Goal: Information Seeking & Learning: Learn about a topic

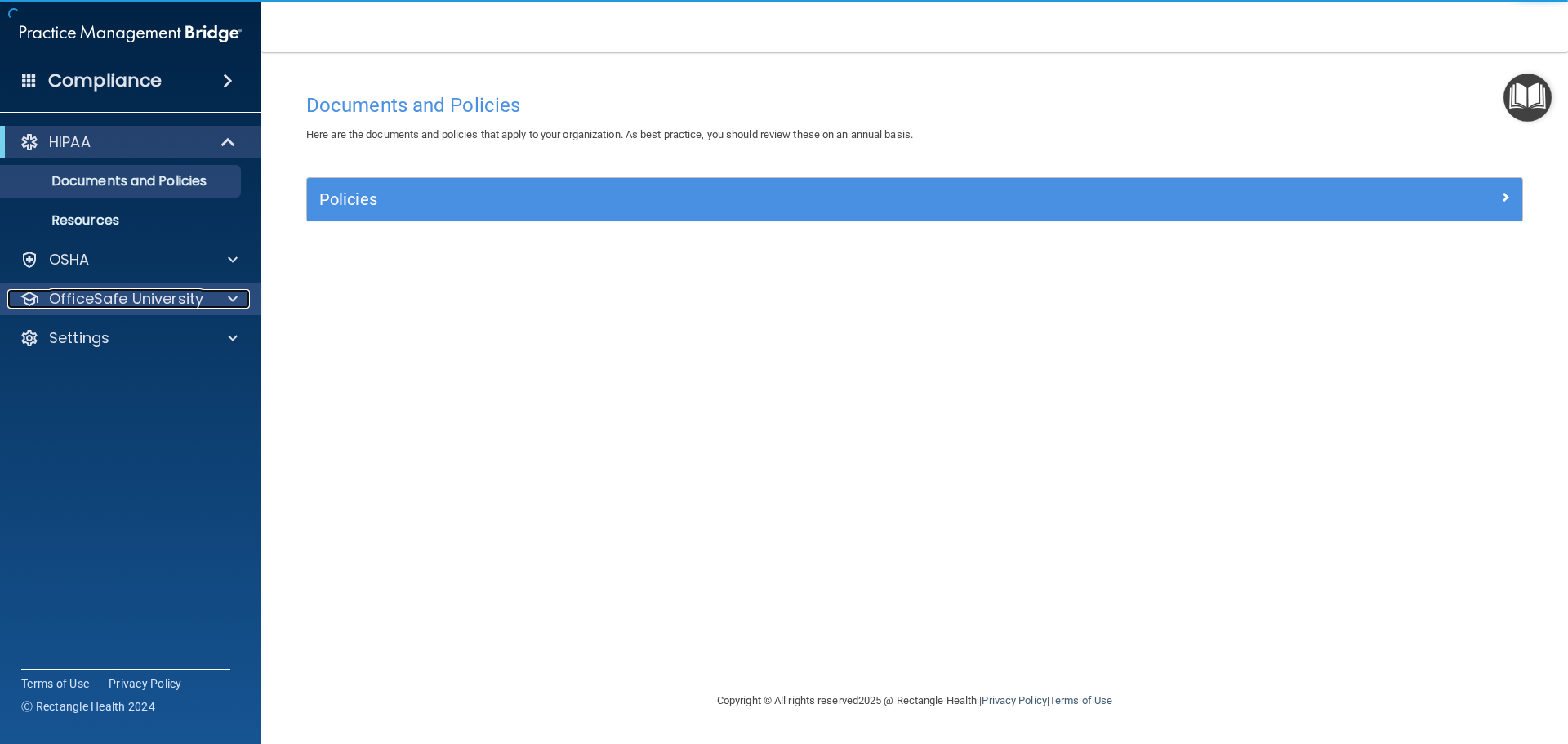
click at [168, 305] on p "OfficeSafe University" at bounding box center [125, 299] width 154 height 19
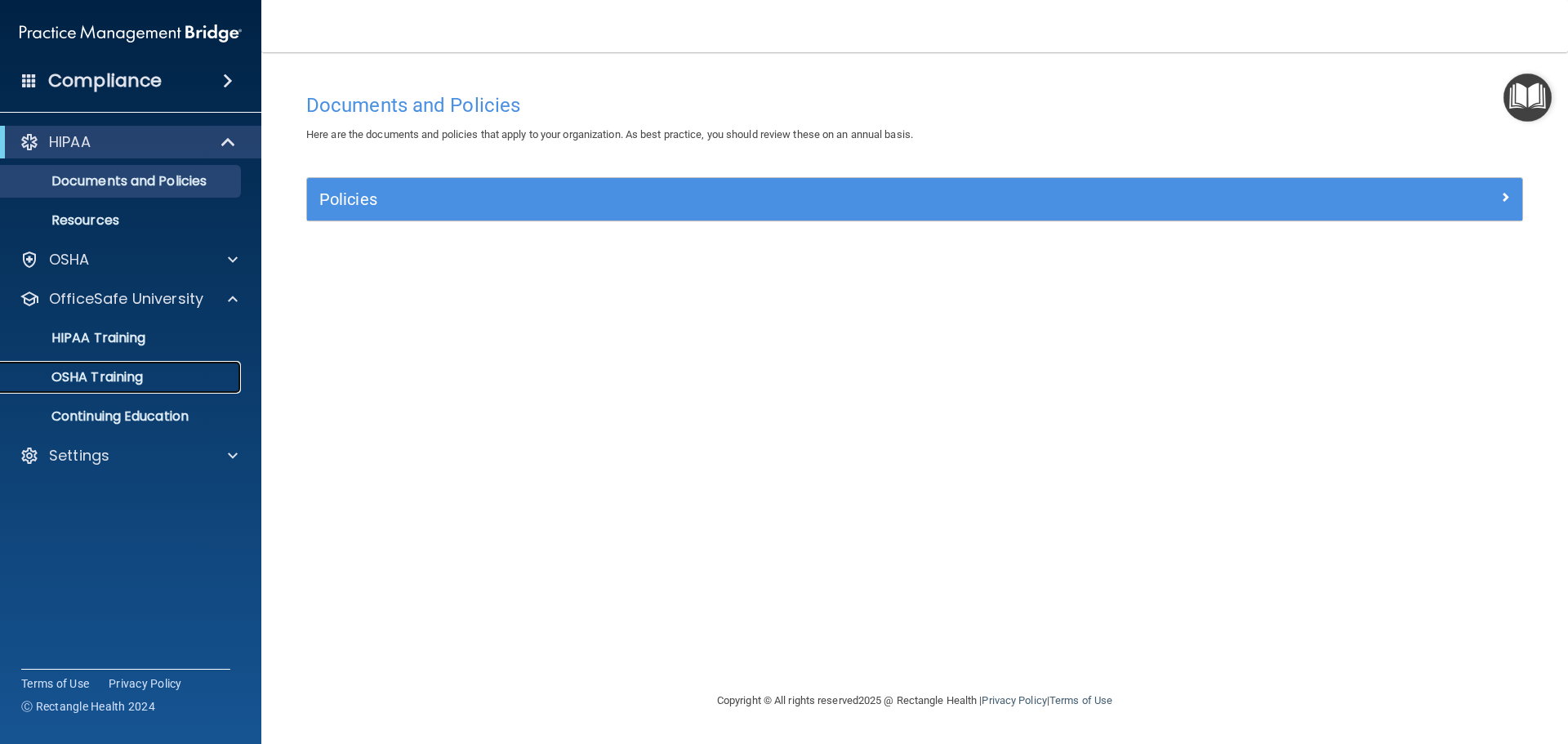
click at [138, 378] on p "OSHA Training" at bounding box center [77, 377] width 132 height 17
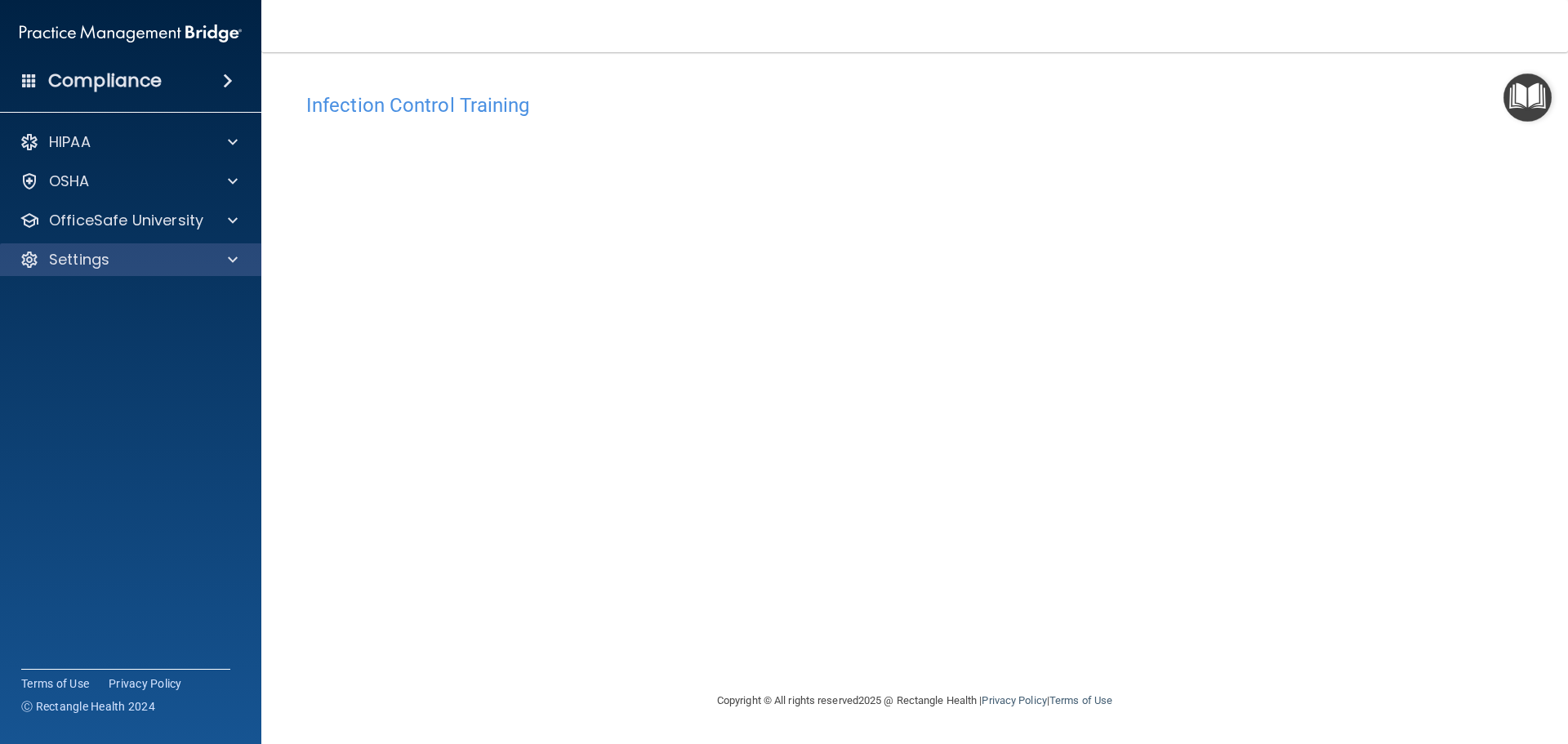
click at [236, 249] on div "Settings" at bounding box center [131, 259] width 262 height 32
click at [229, 258] on span at bounding box center [232, 259] width 10 height 19
click at [227, 265] on div at bounding box center [231, 259] width 41 height 19
